Goal: Information Seeking & Learning: Check status

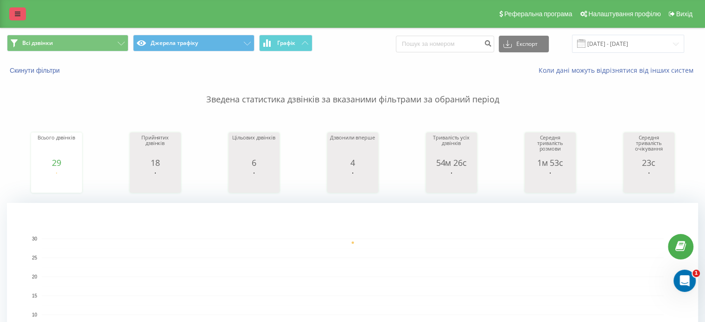
click at [17, 14] on icon at bounding box center [18, 14] width 6 height 6
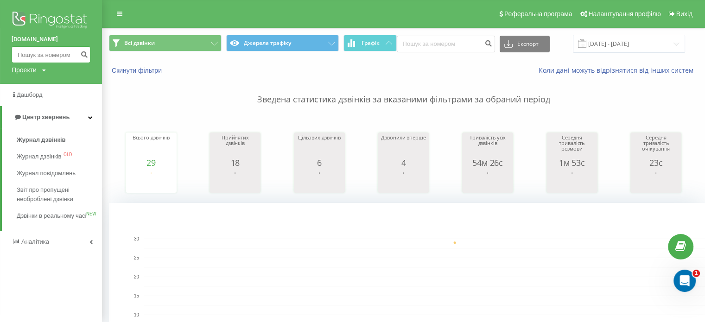
click at [53, 51] on input at bounding box center [51, 54] width 79 height 17
paste input "380931286761"
type input "380931286761"
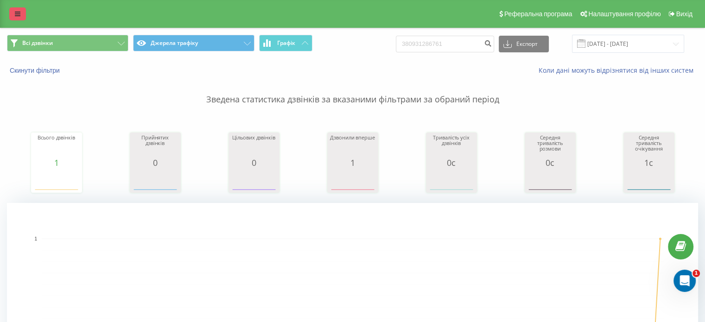
click at [22, 14] on link at bounding box center [17, 13] width 17 height 13
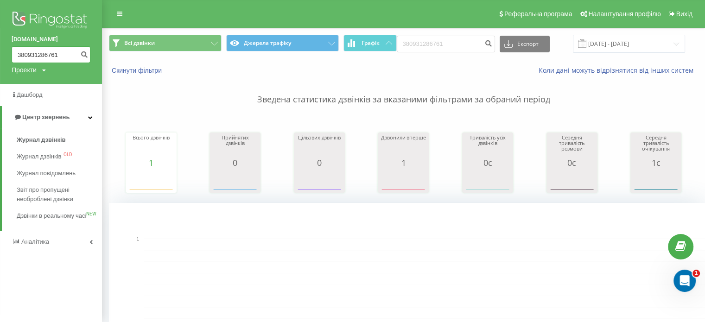
click at [37, 51] on input "380931286761" at bounding box center [51, 54] width 79 height 17
paste input "77606299"
click at [38, 51] on input "380977606299" at bounding box center [51, 54] width 79 height 17
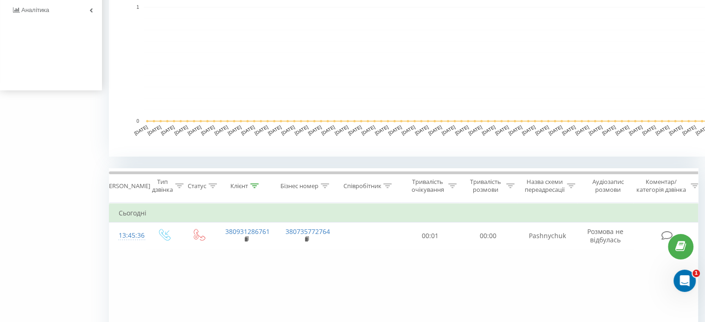
scroll to position [246, 0]
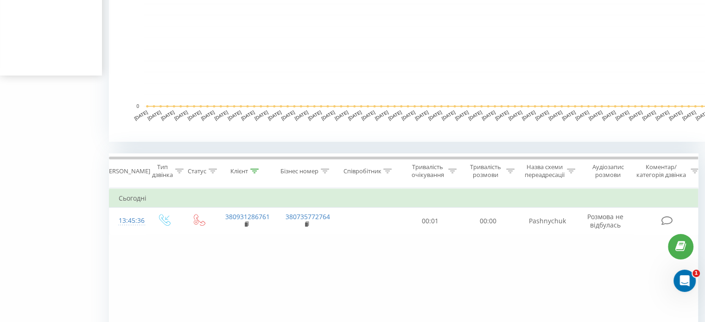
type input "380977606299"
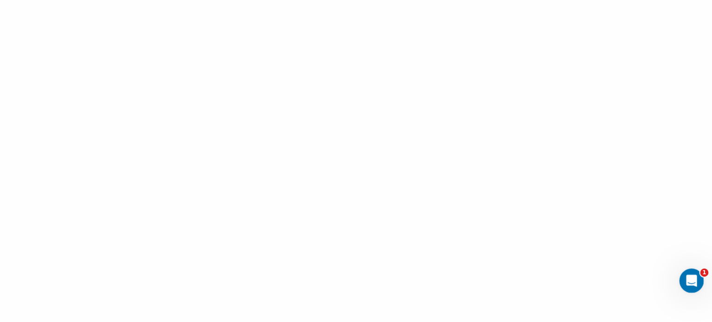
click at [692, 281] on icon "Відкрити програму для спілкування Intercom" at bounding box center [689, 279] width 15 height 15
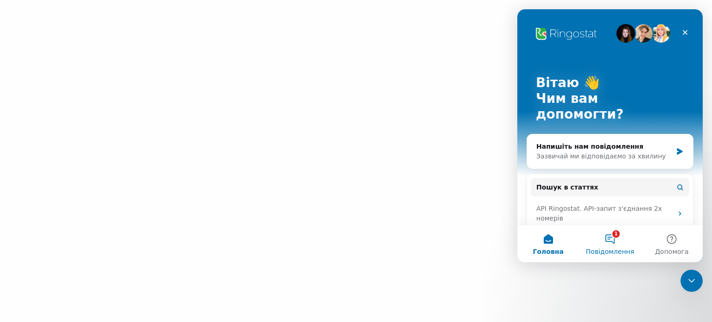
click at [617, 244] on button "1 Повідомлення" at bounding box center [610, 243] width 62 height 37
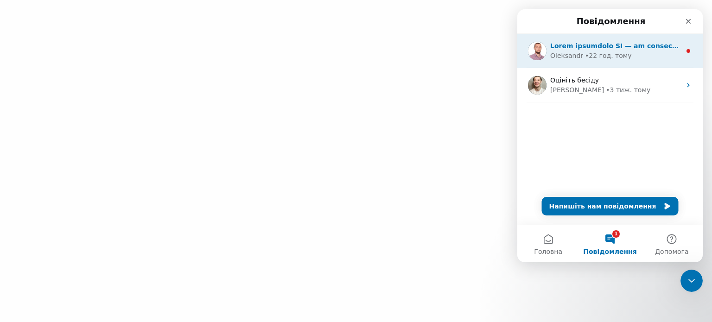
click at [556, 40] on div "Oleksandr • 22 год. тому" at bounding box center [609, 51] width 185 height 34
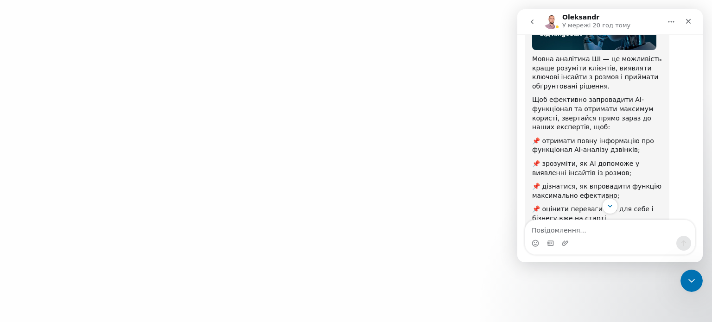
scroll to position [96, 0]
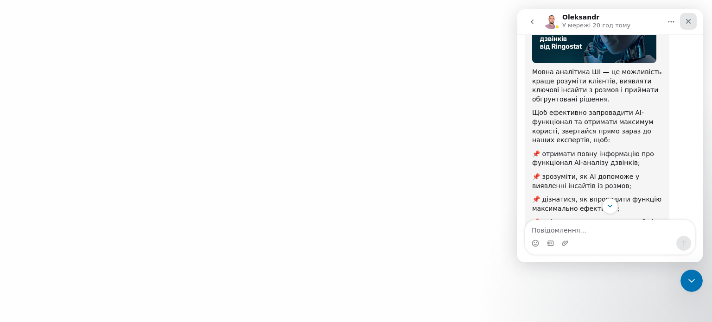
click at [691, 28] on div "Закрити" at bounding box center [688, 21] width 17 height 17
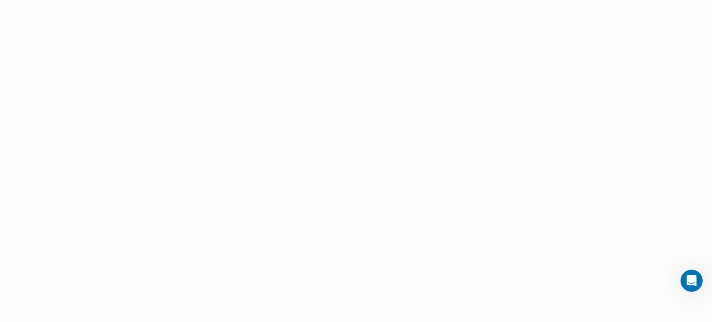
scroll to position [188, 0]
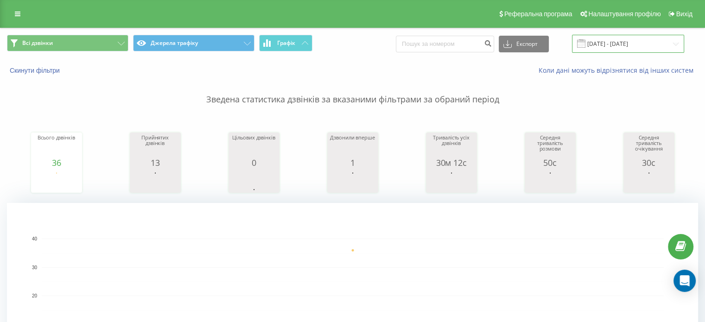
click at [611, 47] on input "25.07.2025 - 25.07.2025" at bounding box center [628, 44] width 112 height 18
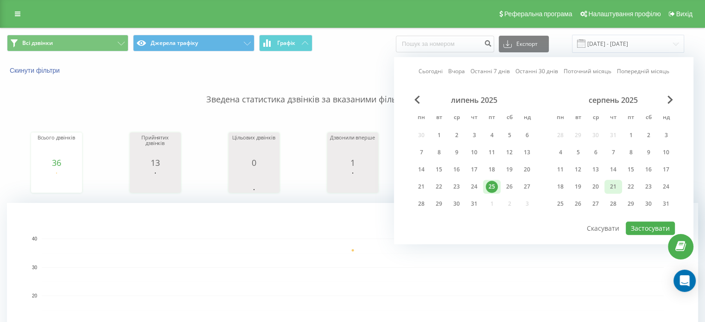
click at [609, 183] on div "21" at bounding box center [613, 187] width 12 height 12
click at [643, 229] on button "Застосувати" at bounding box center [649, 227] width 49 height 13
type input "21.08.2025 - 21.08.2025"
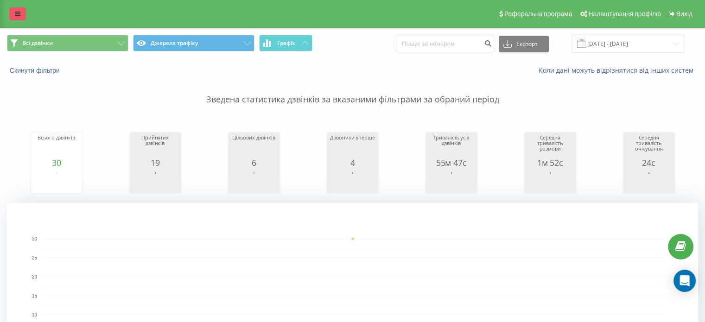
click at [10, 13] on link at bounding box center [17, 13] width 17 height 13
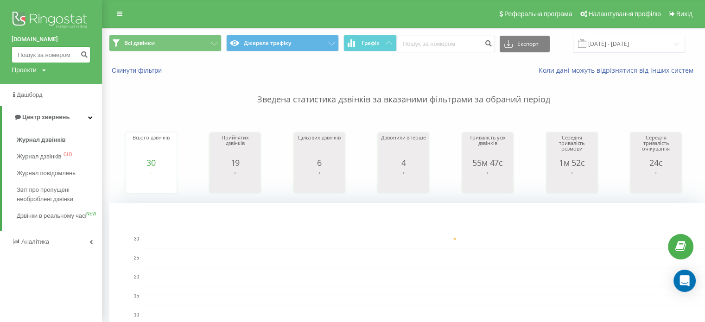
click at [54, 51] on input at bounding box center [51, 54] width 79 height 17
paste input "380688423303"
type input "380688423303"
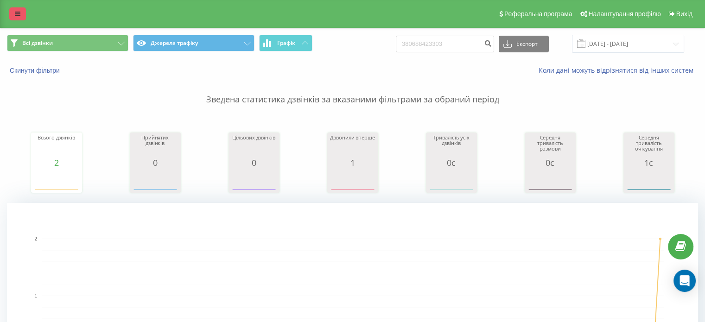
click at [22, 19] on link at bounding box center [17, 13] width 17 height 13
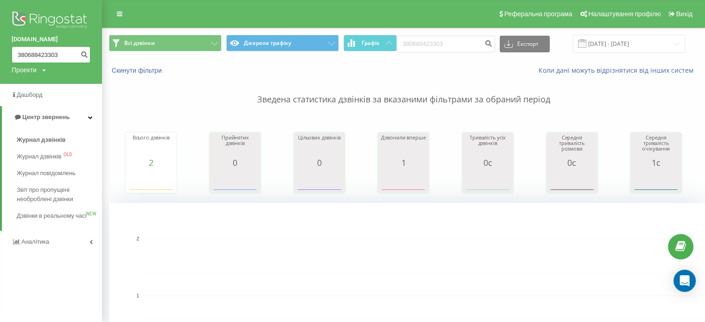
click at [37, 51] on input "380688423303" at bounding box center [51, 54] width 79 height 17
paste input "977606299"
type input "380977606299"
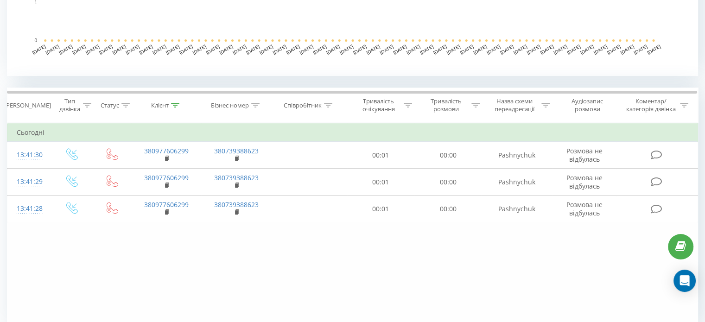
scroll to position [355, 0]
